Goal: Communication & Community: Participate in discussion

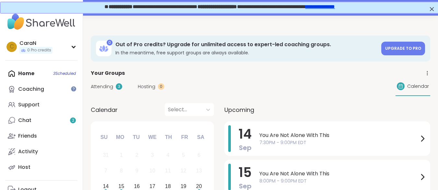
click at [108, 86] on span "Attending" at bounding box center [102, 86] width 22 height 7
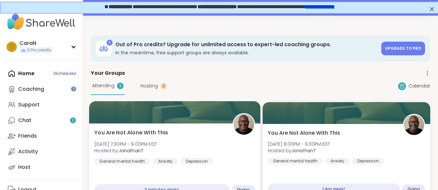
click at [117, 130] on span "You Are Not Alone With This" at bounding box center [131, 133] width 74 height 8
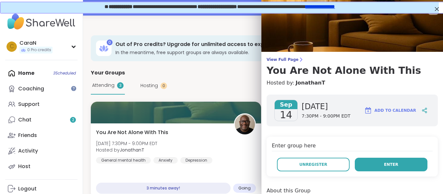
click at [388, 164] on span "Enter" at bounding box center [391, 165] width 14 height 6
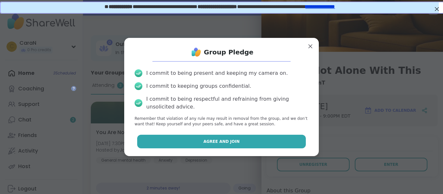
click at [260, 141] on button "Agree and Join" at bounding box center [221, 142] width 169 height 14
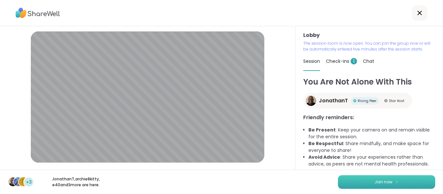
click at [362, 182] on button "Join now" at bounding box center [386, 183] width 97 height 14
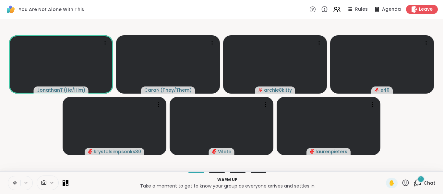
click at [15, 181] on icon at bounding box center [15, 183] width 6 height 6
click at [415, 183] on icon at bounding box center [418, 183] width 8 height 8
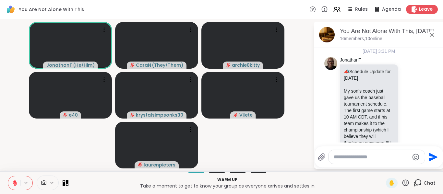
scroll to position [486, 0]
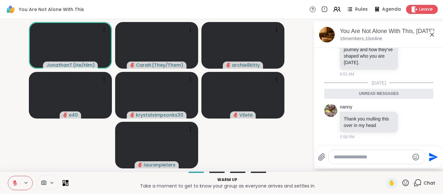
click at [289, 129] on video-player-container "JonathanT ( He/Him ) CaraN ( They/Them ) archie8kitty e40 krystalsimpsonks30 Vi…" at bounding box center [157, 95] width 306 height 147
click at [432, 34] on icon at bounding box center [432, 35] width 8 height 8
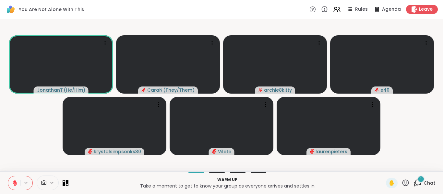
click at [418, 178] on div "1" at bounding box center [421, 179] width 7 height 7
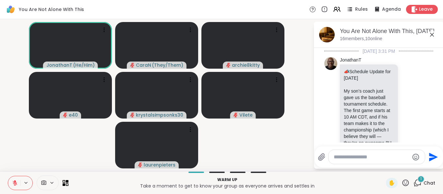
scroll to position [527, 0]
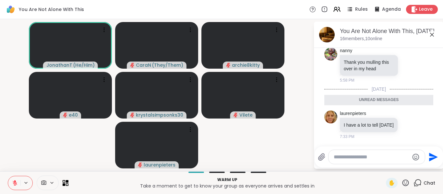
click at [294, 121] on video-player-container "JonathanT ( He/Him ) CaraN ( They/Them ) archie8kitty e40 krystalsimpsonks30 Vi…" at bounding box center [157, 95] width 306 height 147
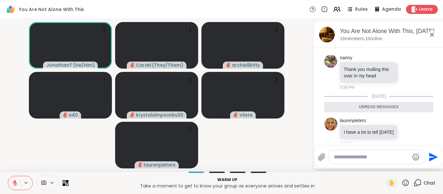
scroll to position [488, 0]
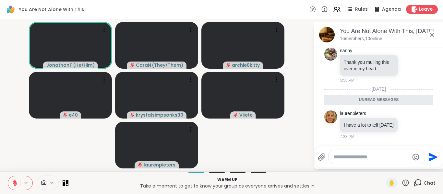
click at [434, 33] on icon at bounding box center [432, 35] width 4 height 4
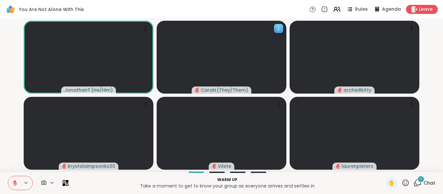
click at [279, 30] on icon at bounding box center [279, 28] width 6 height 6
click at [278, 12] on div "You Are Not Alone With This Rules Agenda Leave" at bounding box center [221, 9] width 443 height 19
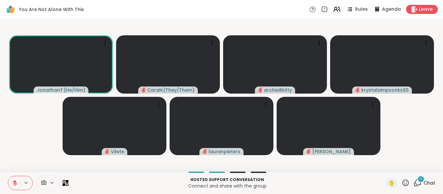
click at [414, 183] on icon at bounding box center [418, 183] width 8 height 8
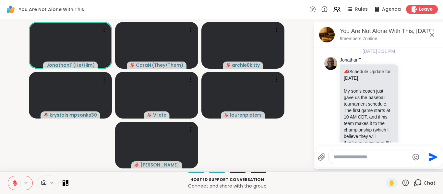
scroll to position [600, 0]
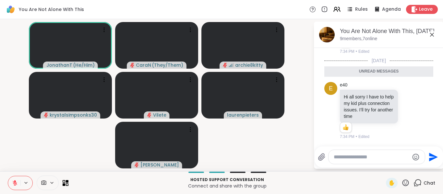
click at [431, 34] on icon at bounding box center [432, 35] width 8 height 8
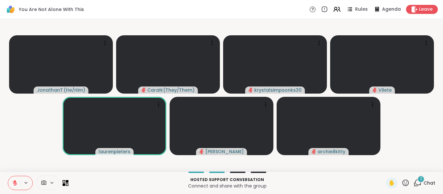
click at [418, 179] on div "2" at bounding box center [421, 179] width 7 height 7
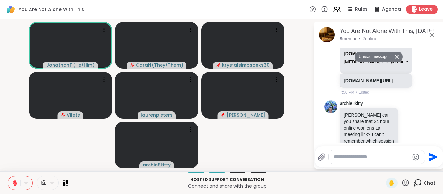
scroll to position [744, 0]
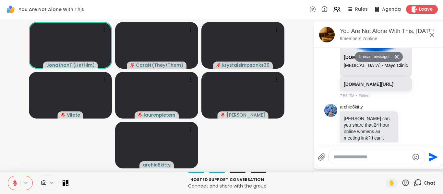
click at [430, 34] on icon at bounding box center [432, 35] width 8 height 8
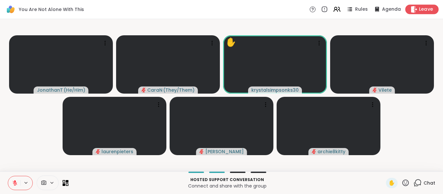
click at [423, 9] on span "Leave" at bounding box center [426, 9] width 14 height 7
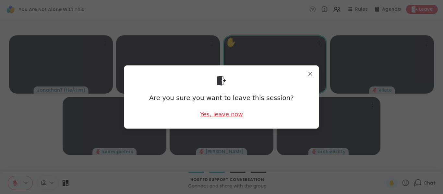
click at [217, 116] on div "Yes, leave now" at bounding box center [221, 114] width 43 height 8
